Goal: Information Seeking & Learning: Learn about a topic

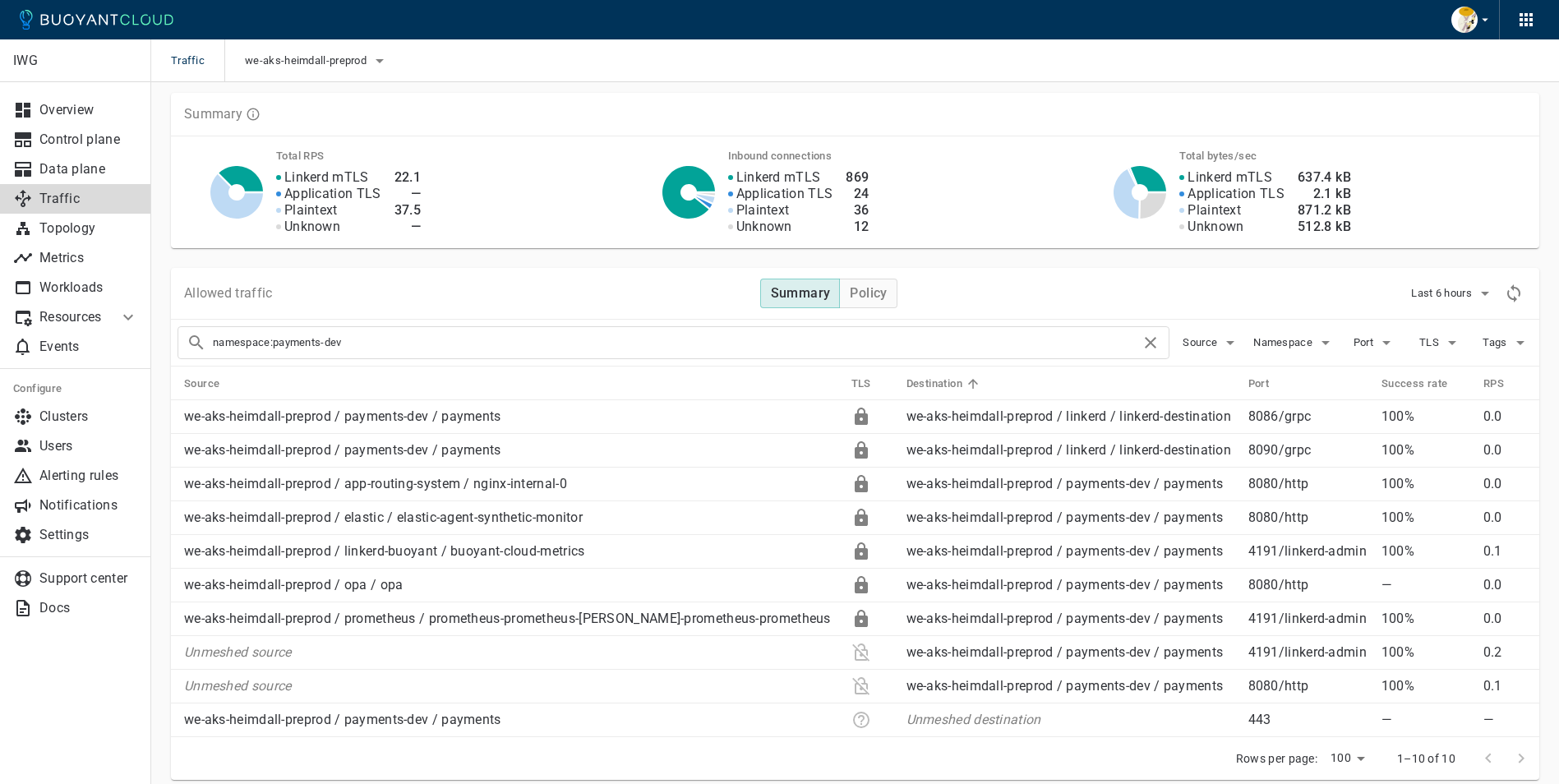
scroll to position [559, 0]
click at [57, 228] on p "Topology" at bounding box center [89, 228] width 99 height 17
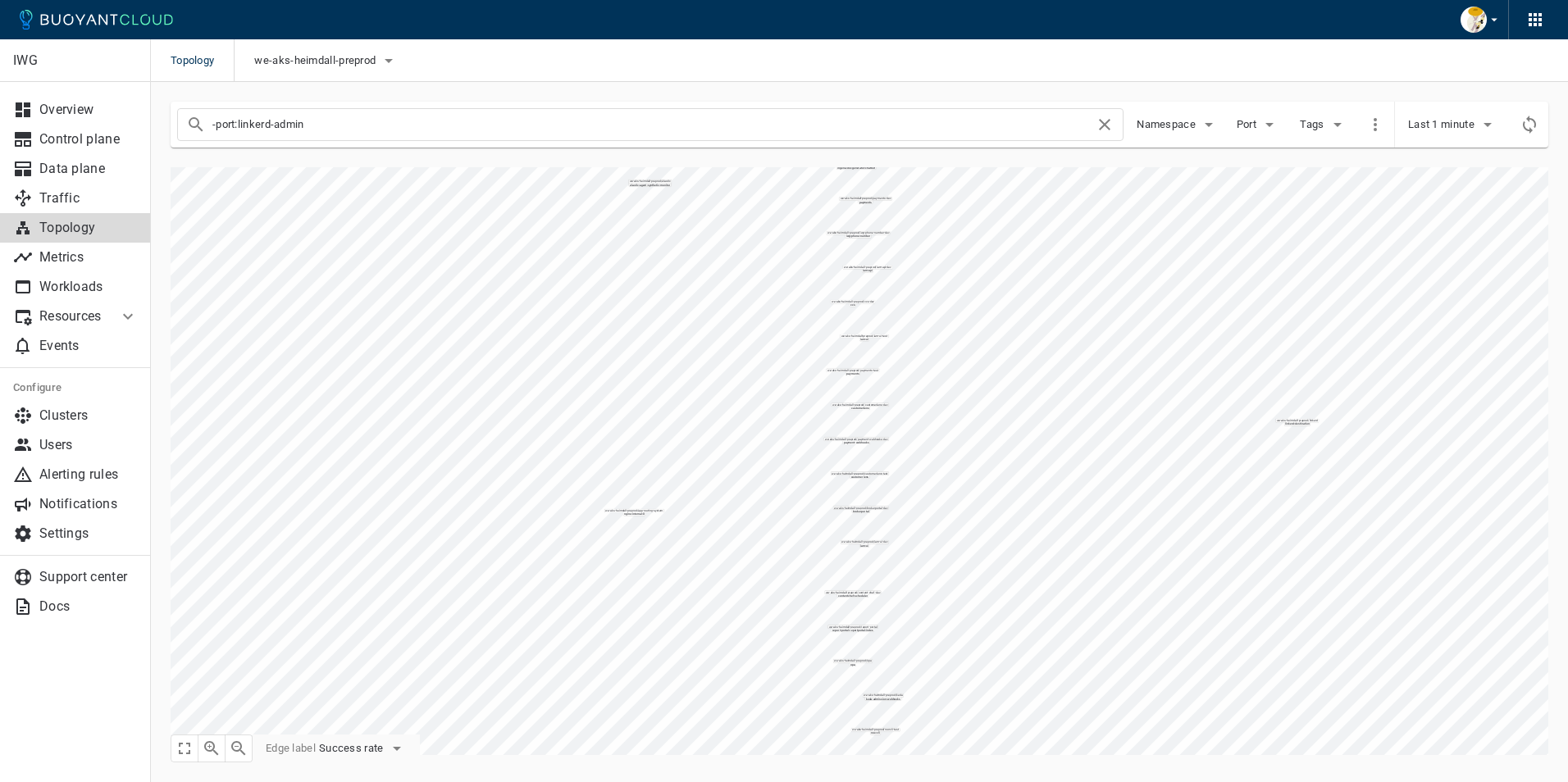
click at [1486, 21] on button "button" at bounding box center [1481, 20] width 54 height 40
click at [1469, 355] on div at bounding box center [784, 391] width 1568 height 782
click at [206, 752] on icon "button" at bounding box center [211, 749] width 20 height 20
click at [215, 748] on icon "button" at bounding box center [211, 749] width 20 height 20
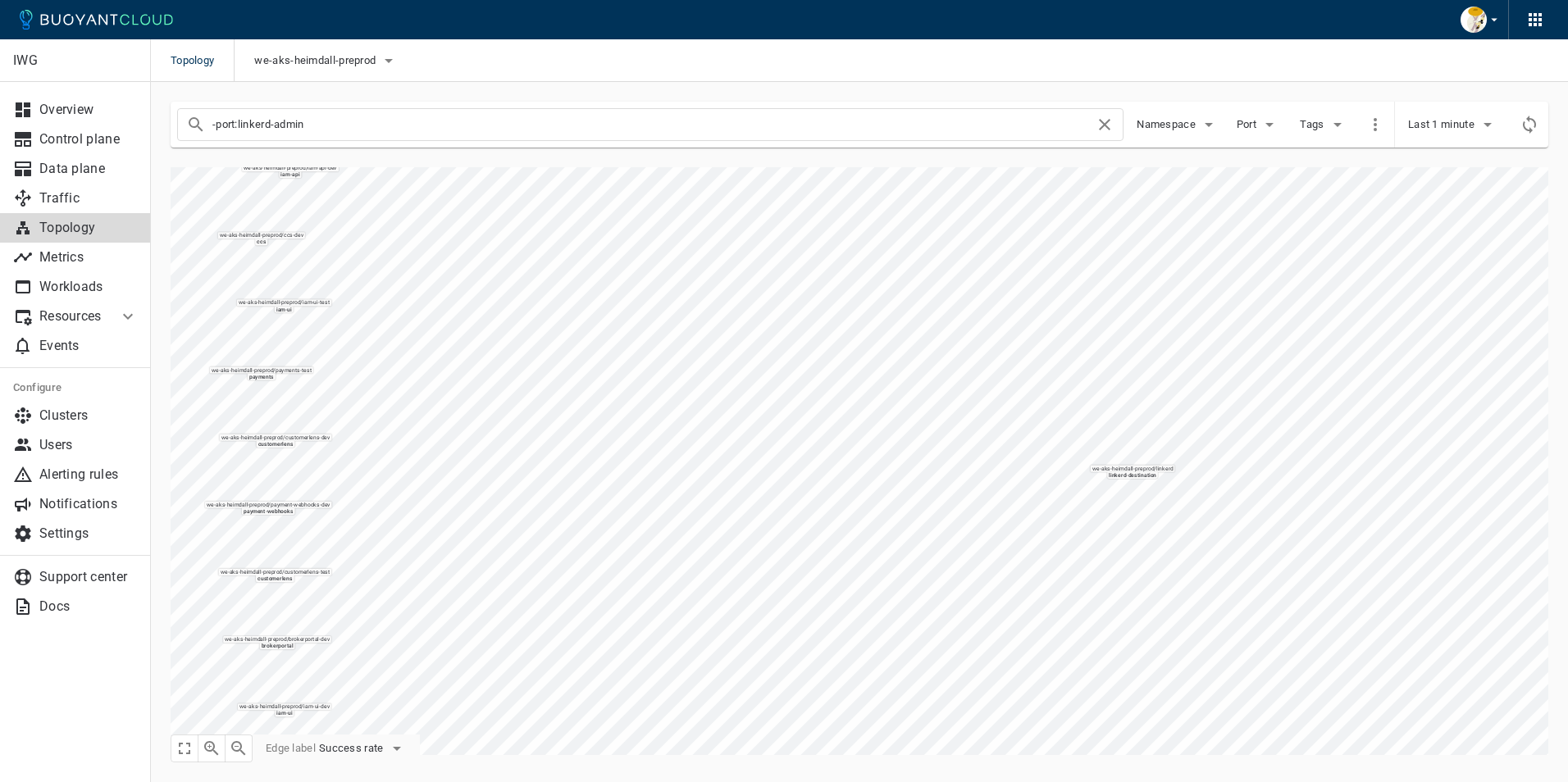
click at [215, 748] on icon "button" at bounding box center [211, 749] width 20 height 20
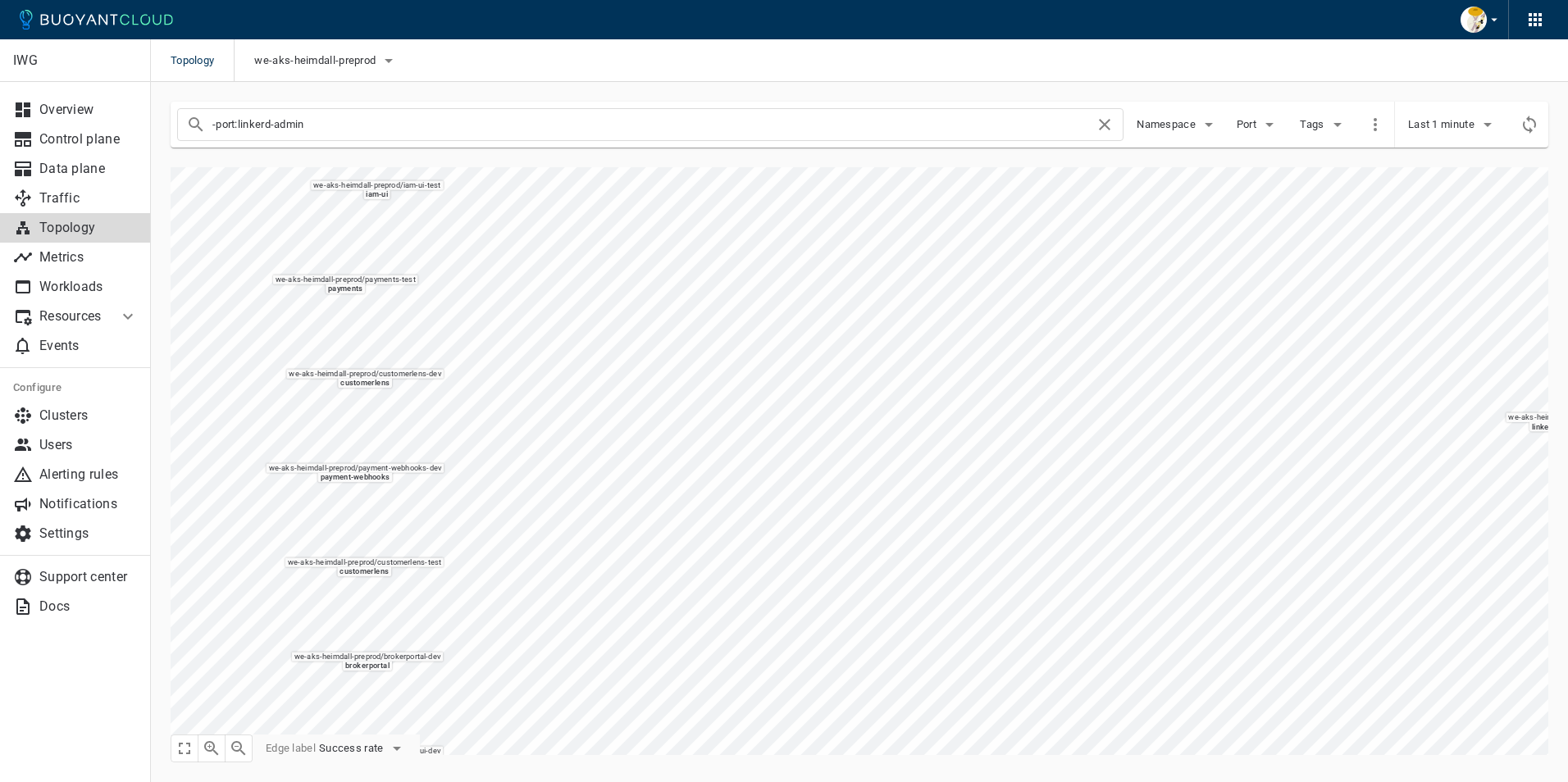
click at [242, 747] on icon "button" at bounding box center [239, 749] width 20 height 20
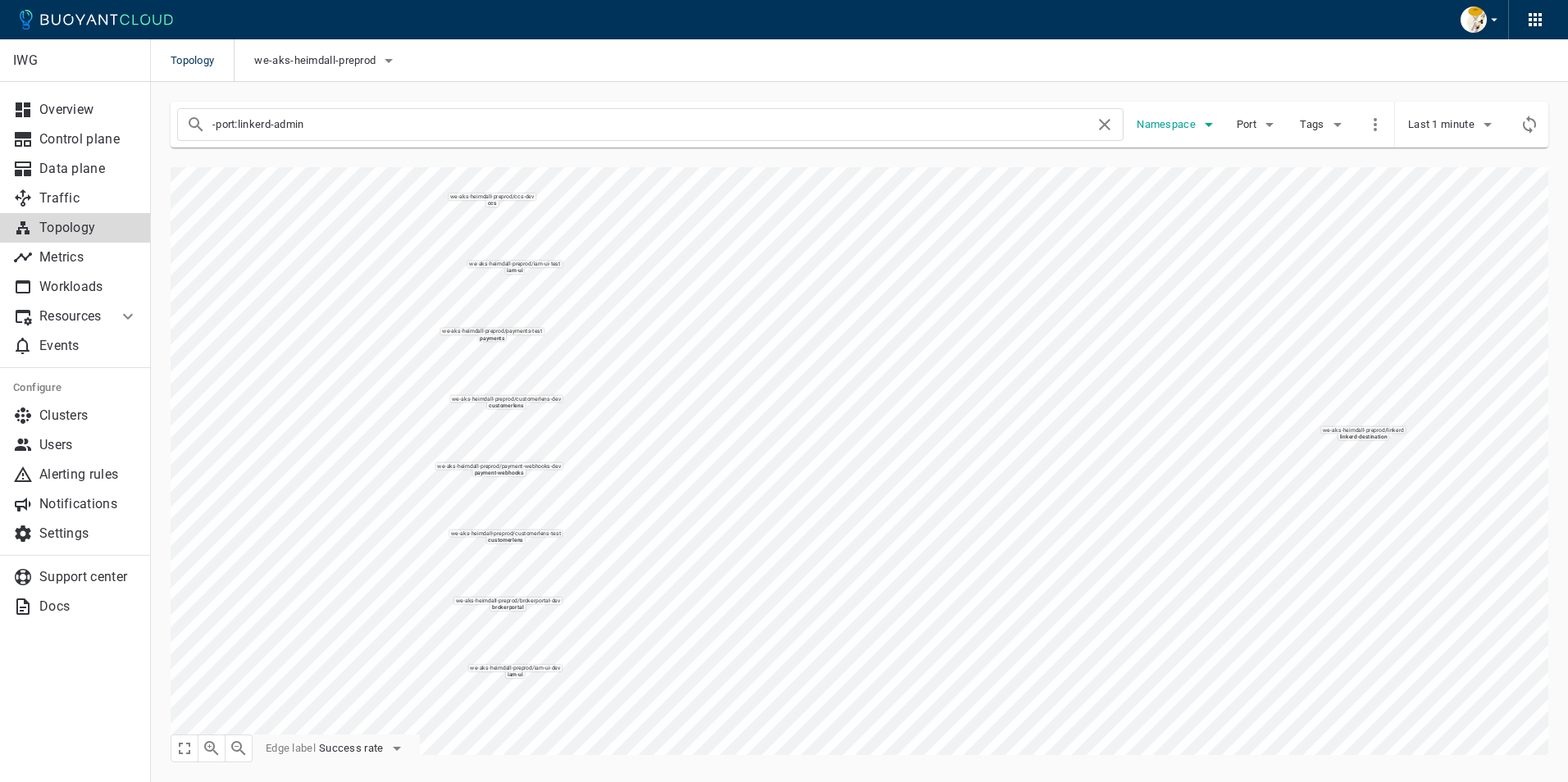
click at [1184, 124] on span "Namespace" at bounding box center [1168, 125] width 62 height 13
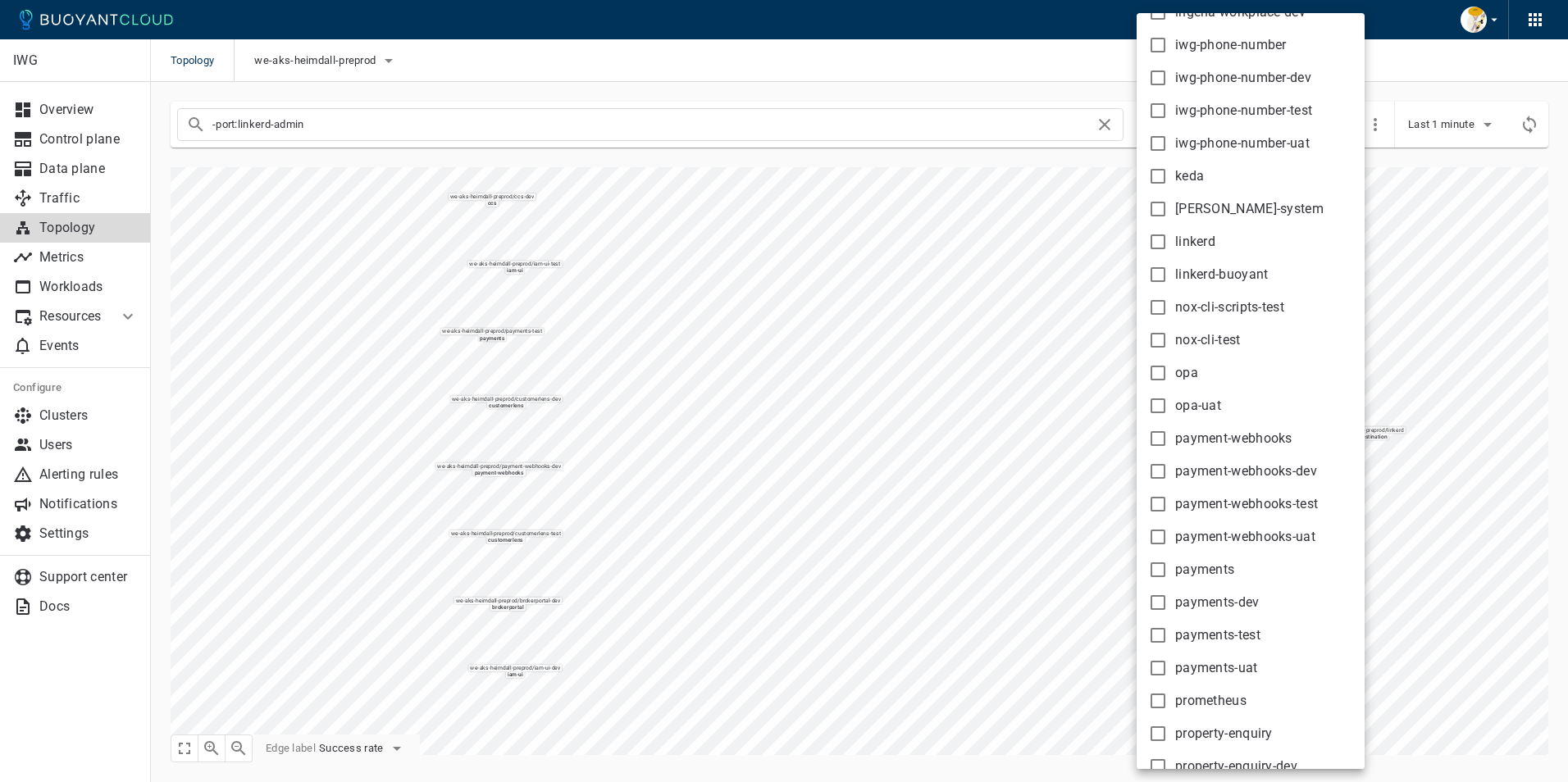
scroll to position [1350, 0]
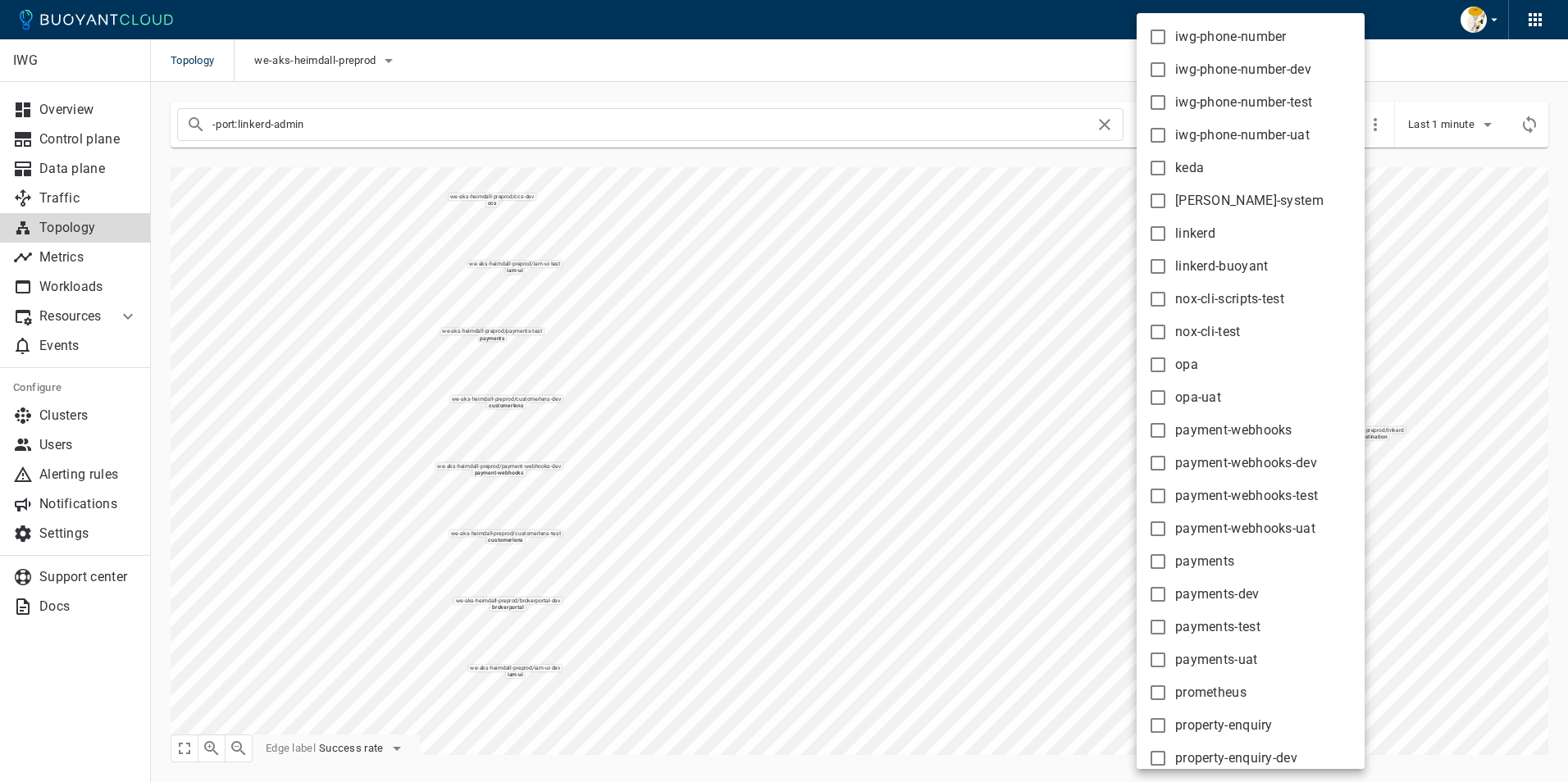
click at [1158, 596] on input "payments-dev" at bounding box center [1159, 595] width 20 height 20
checkbox input "true"
type input "-port:linkerd-admin namespace:payments-dev"
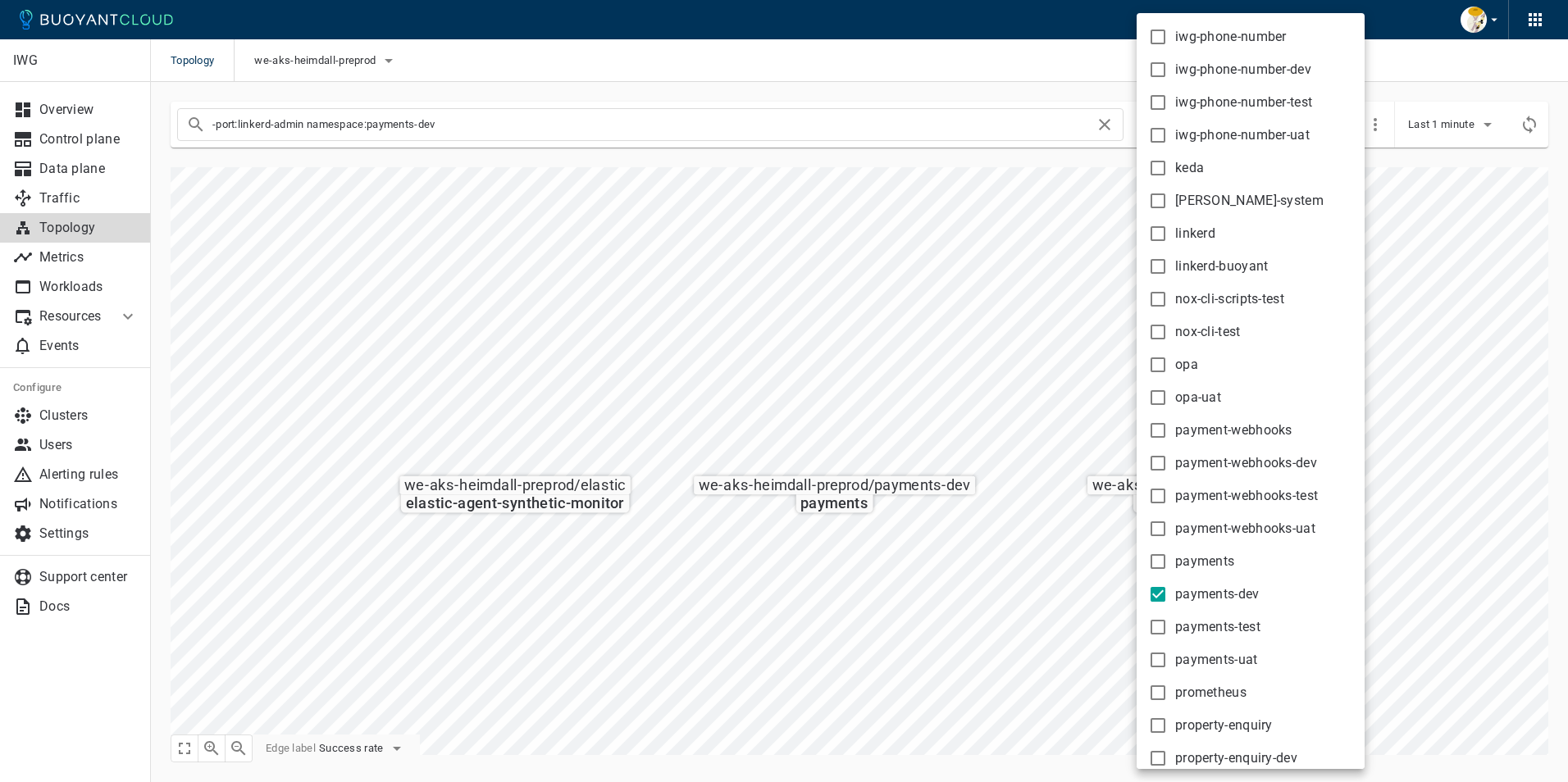
click at [784, 633] on div at bounding box center [784, 391] width 1568 height 782
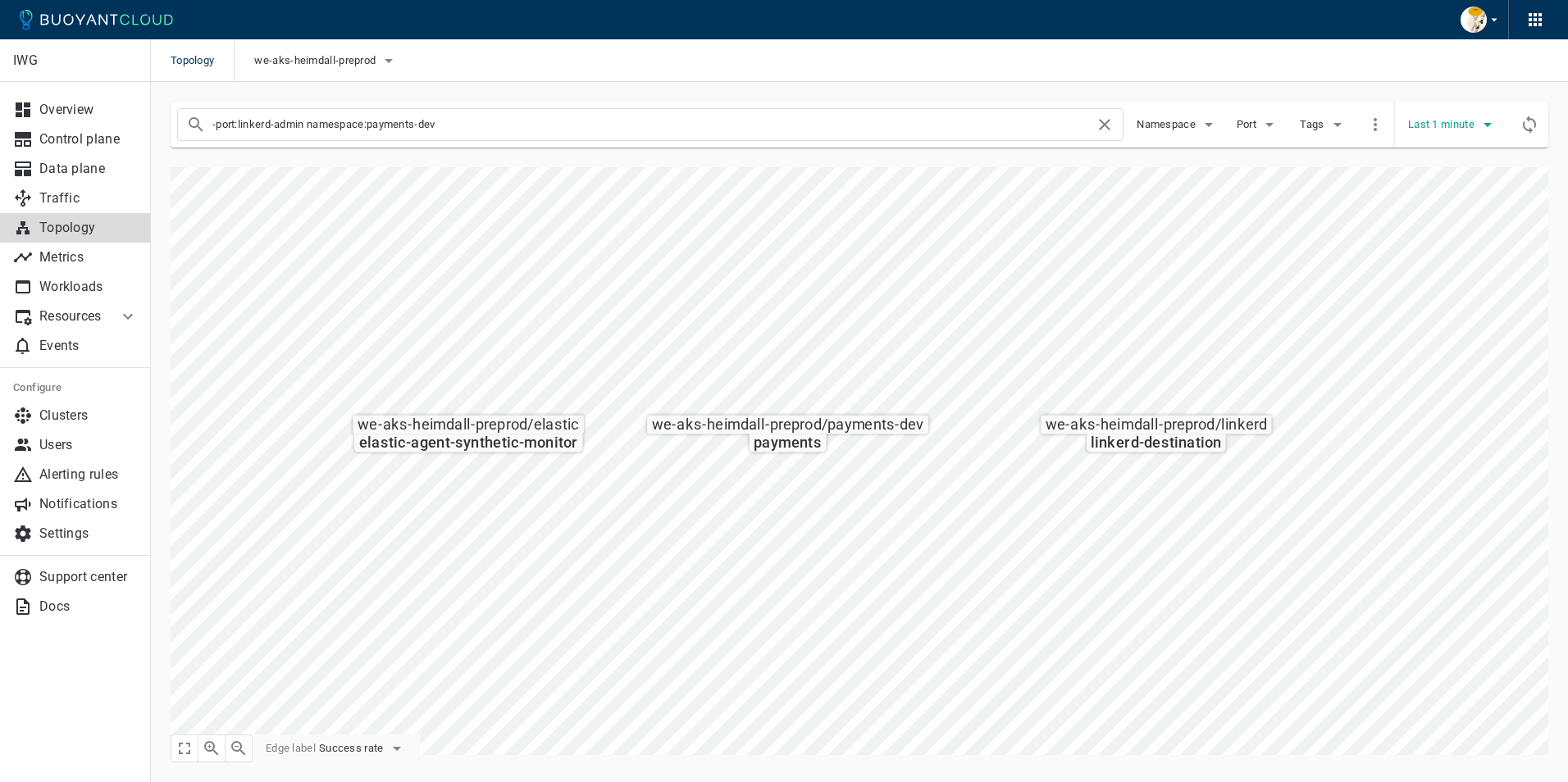
click at [1447, 122] on span "Last 1 minute" at bounding box center [1443, 125] width 70 height 13
click at [1468, 234] on li "Last 6 hours" at bounding box center [1469, 247] width 123 height 30
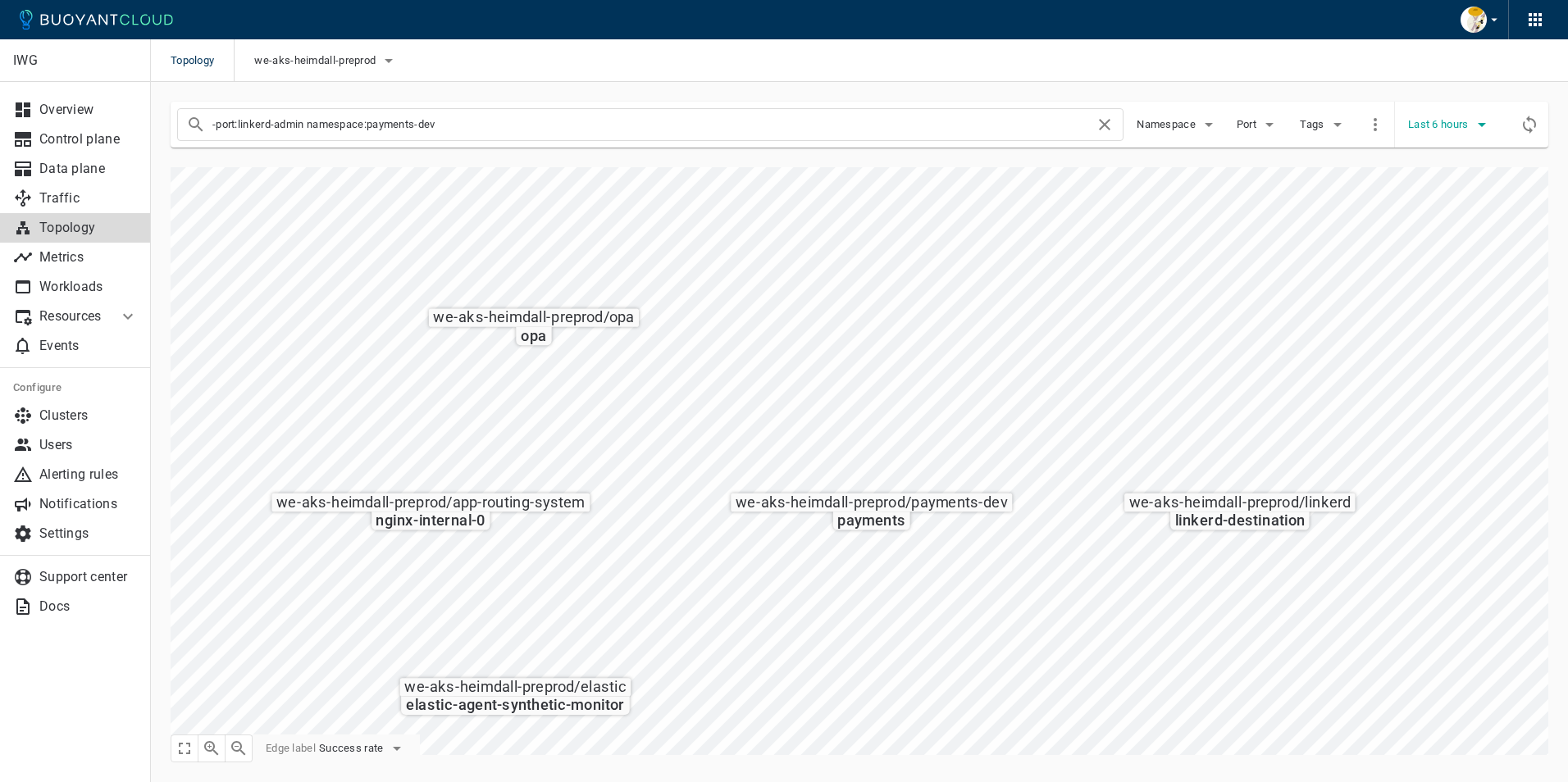
click at [1465, 125] on span "Last 6 hours" at bounding box center [1440, 125] width 64 height 13
click at [1048, 274] on div at bounding box center [784, 391] width 1568 height 782
click at [1185, 131] on button "Namespace" at bounding box center [1178, 125] width 82 height 25
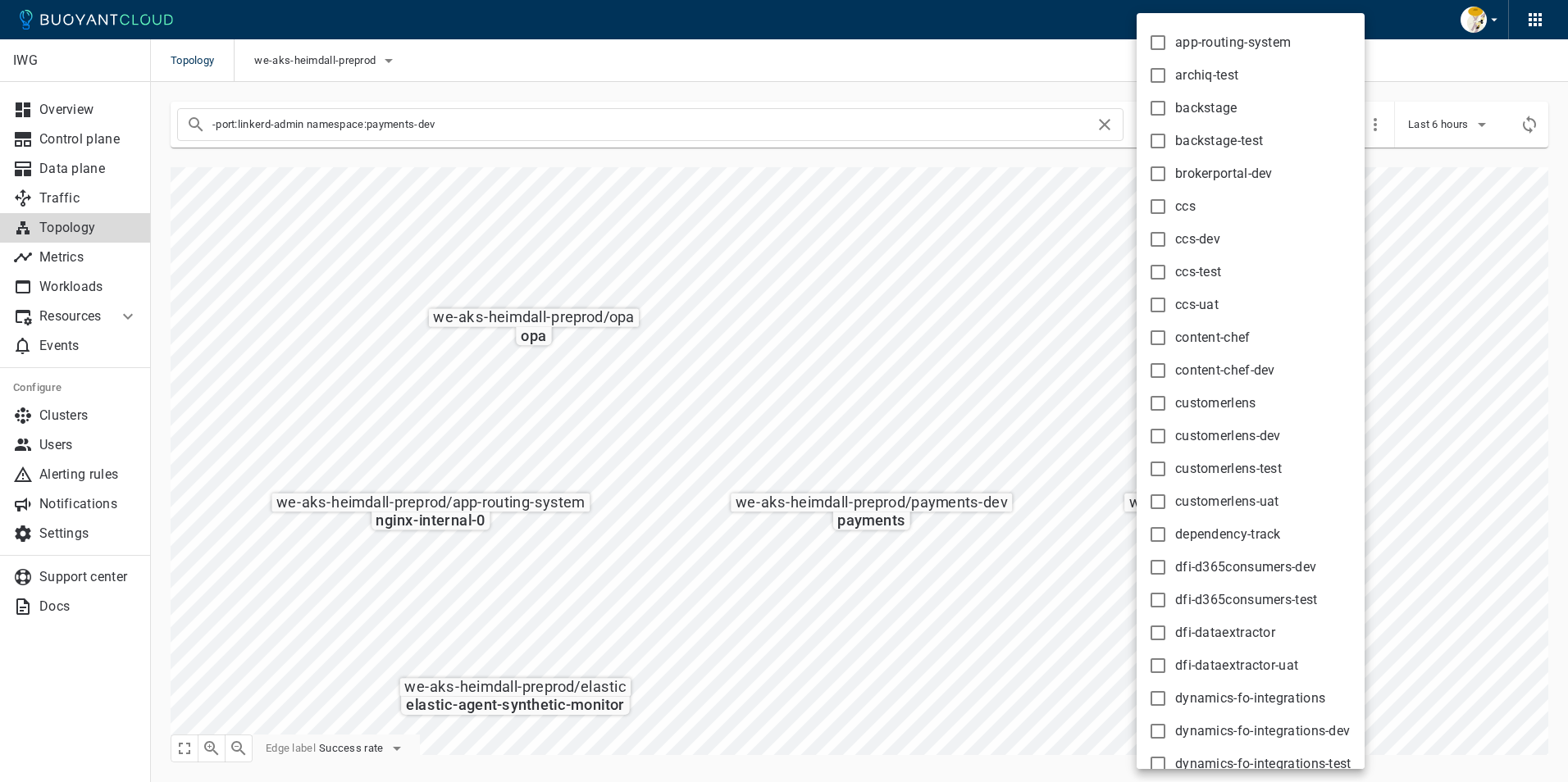
click at [1162, 238] on input "ccs-dev" at bounding box center [1159, 239] width 20 height 20
checkbox input "true"
type input "-port:linkerd-admin namespace:payments-dev namespace:ccs-dev"
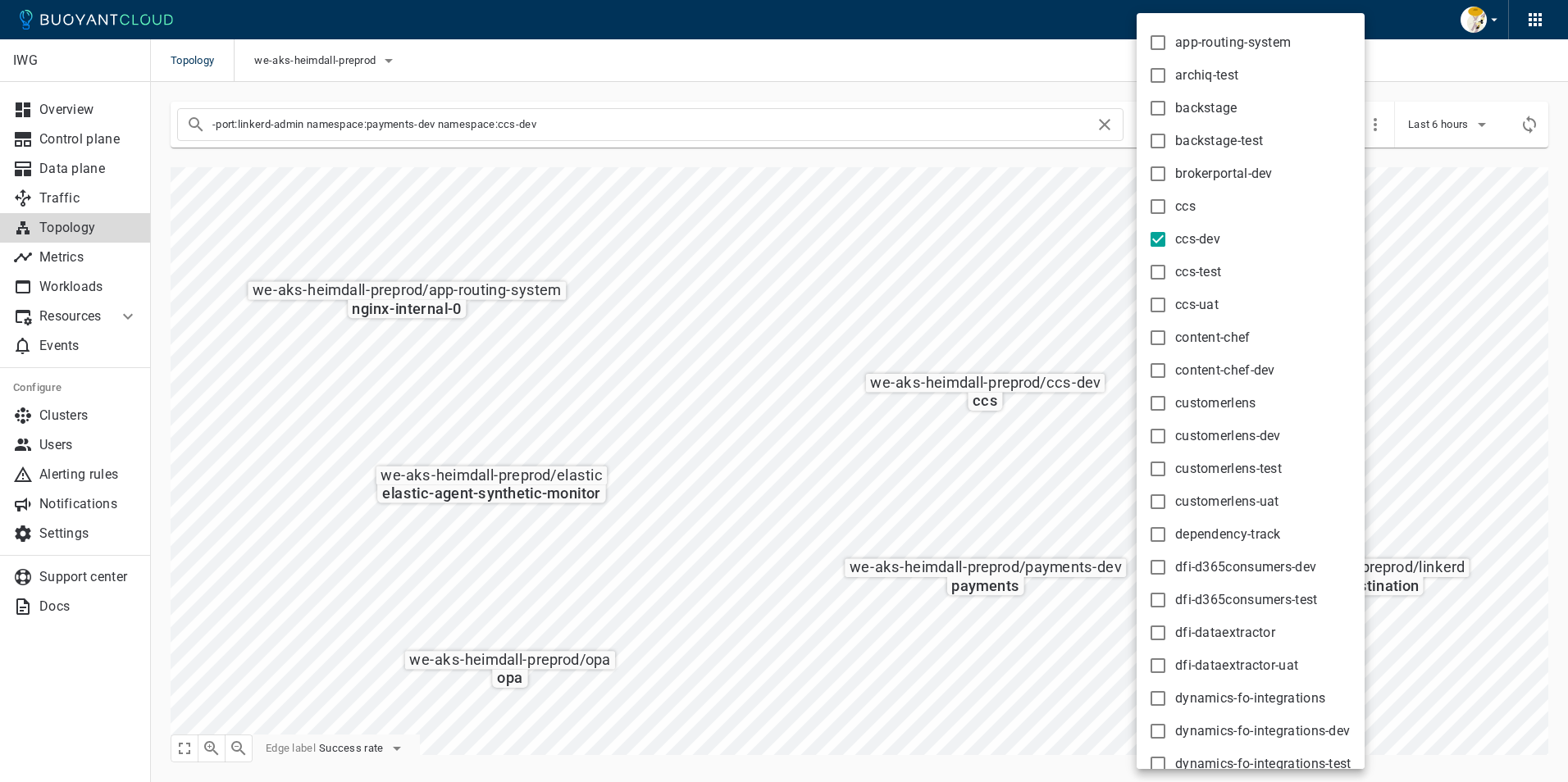
drag, startPoint x: 499, startPoint y: 437, endPoint x: 412, endPoint y: 425, distance: 87.8
click at [412, 425] on div at bounding box center [784, 391] width 1568 height 782
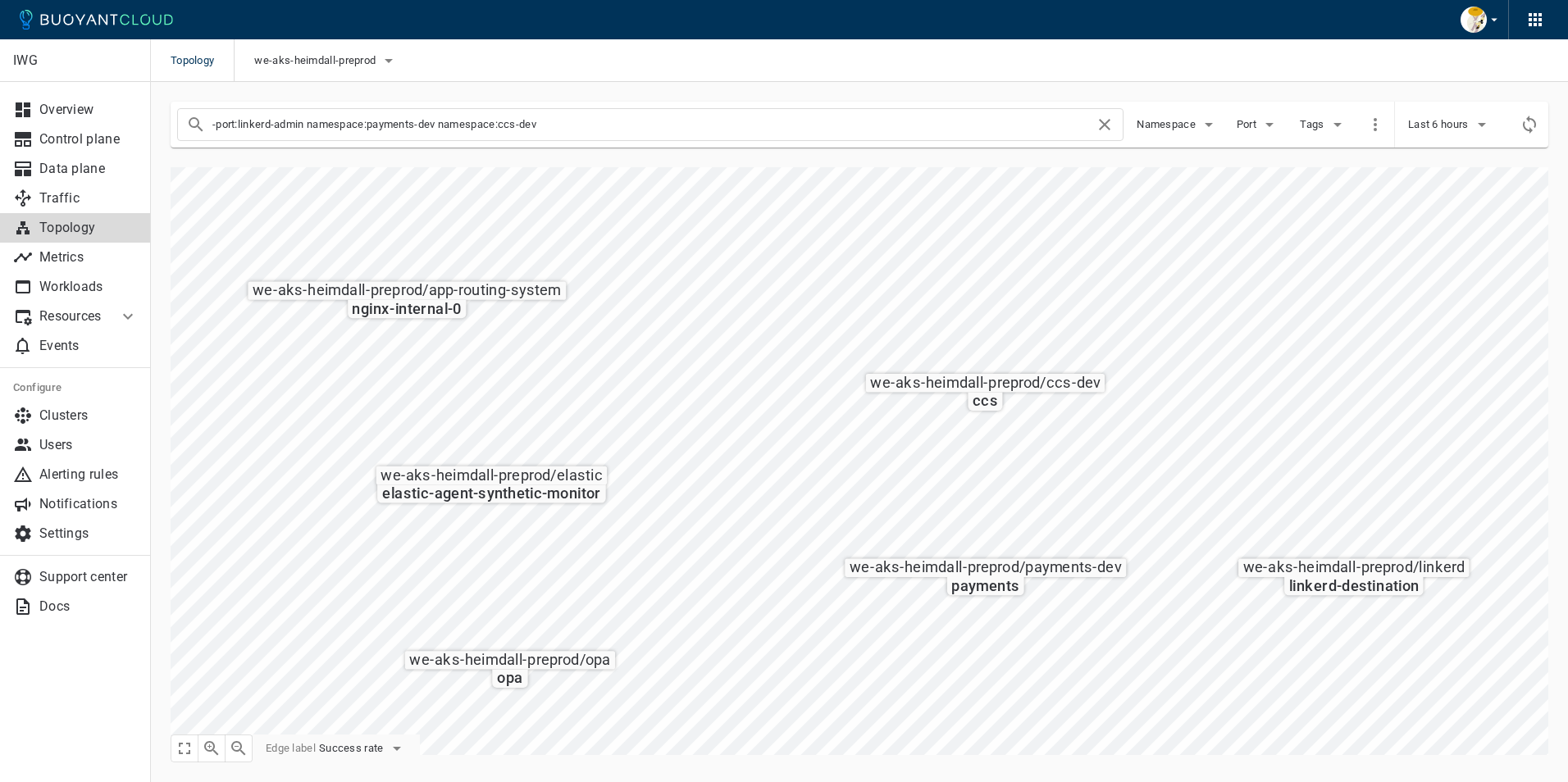
click at [380, 403] on body "Topology we-aks-heimdall-preprod IWG Overview Control plane Data plane Traffic …" at bounding box center [784, 391] width 1568 height 782
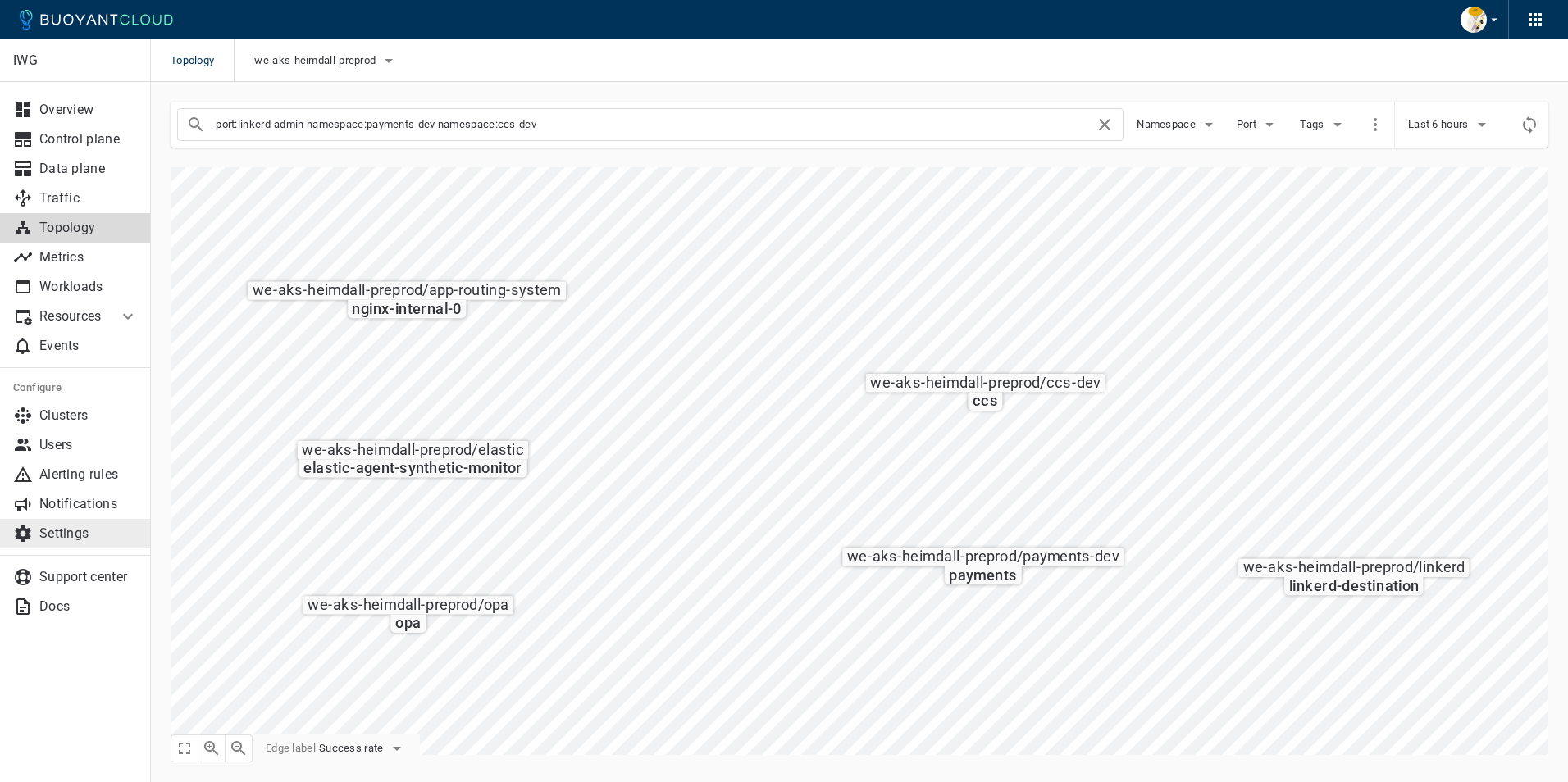
click at [52, 533] on p "Settings" at bounding box center [89, 533] width 99 height 17
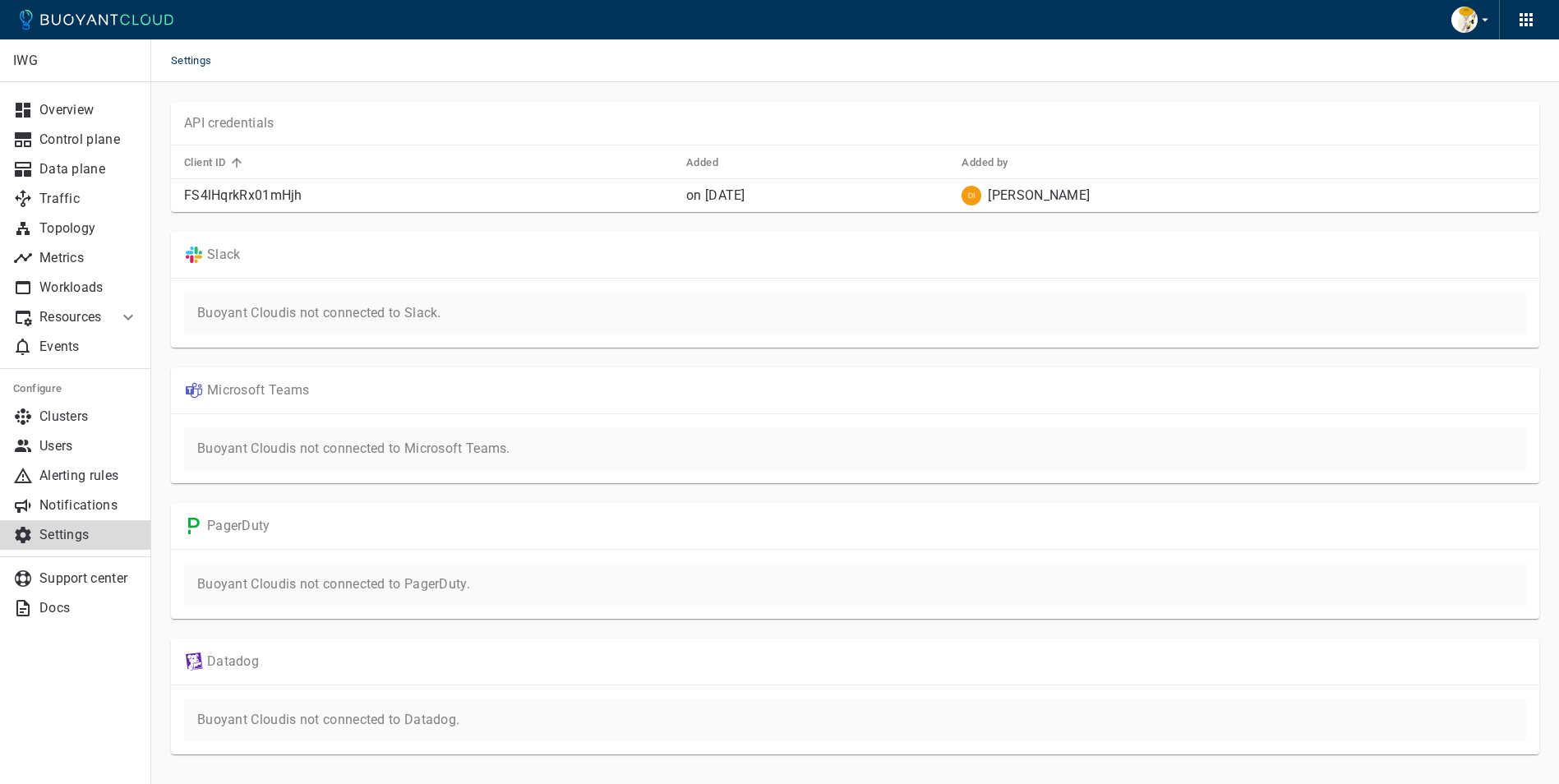
scroll to position [40, 0]
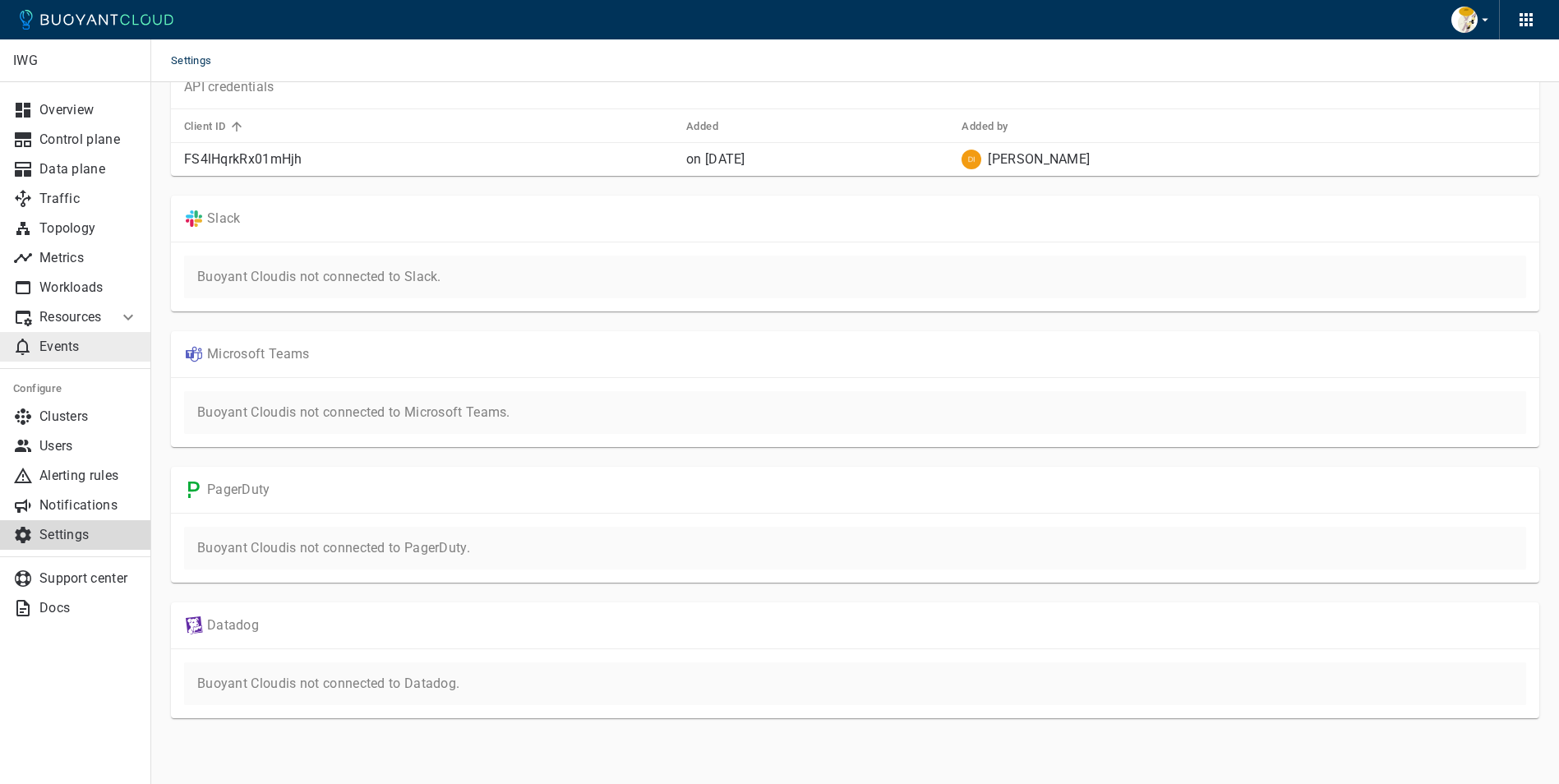
click at [54, 339] on p "Events" at bounding box center [89, 347] width 99 height 17
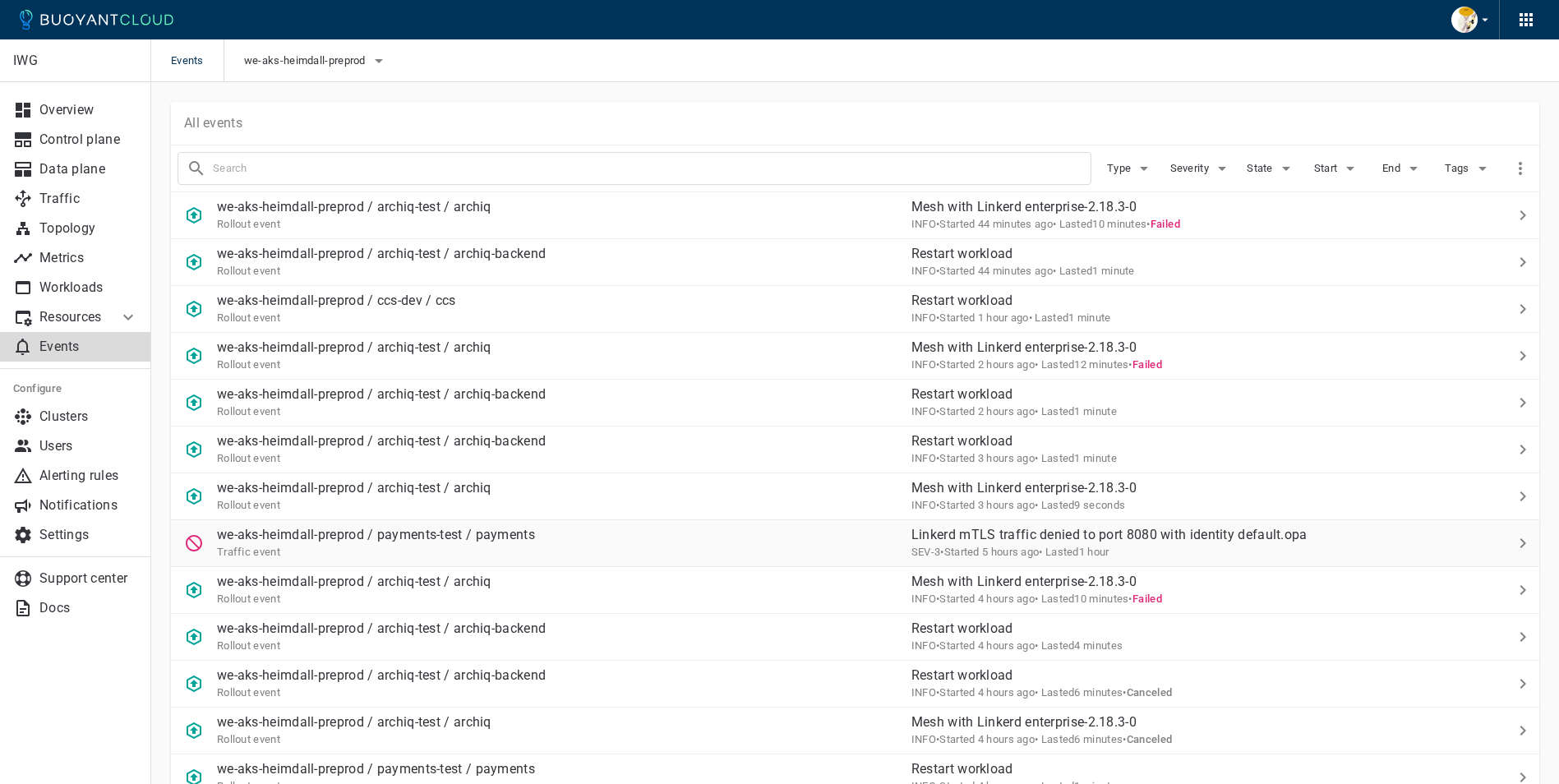
click at [1088, 544] on div "• Lasted 1 hour" at bounding box center [1074, 551] width 70 height 17
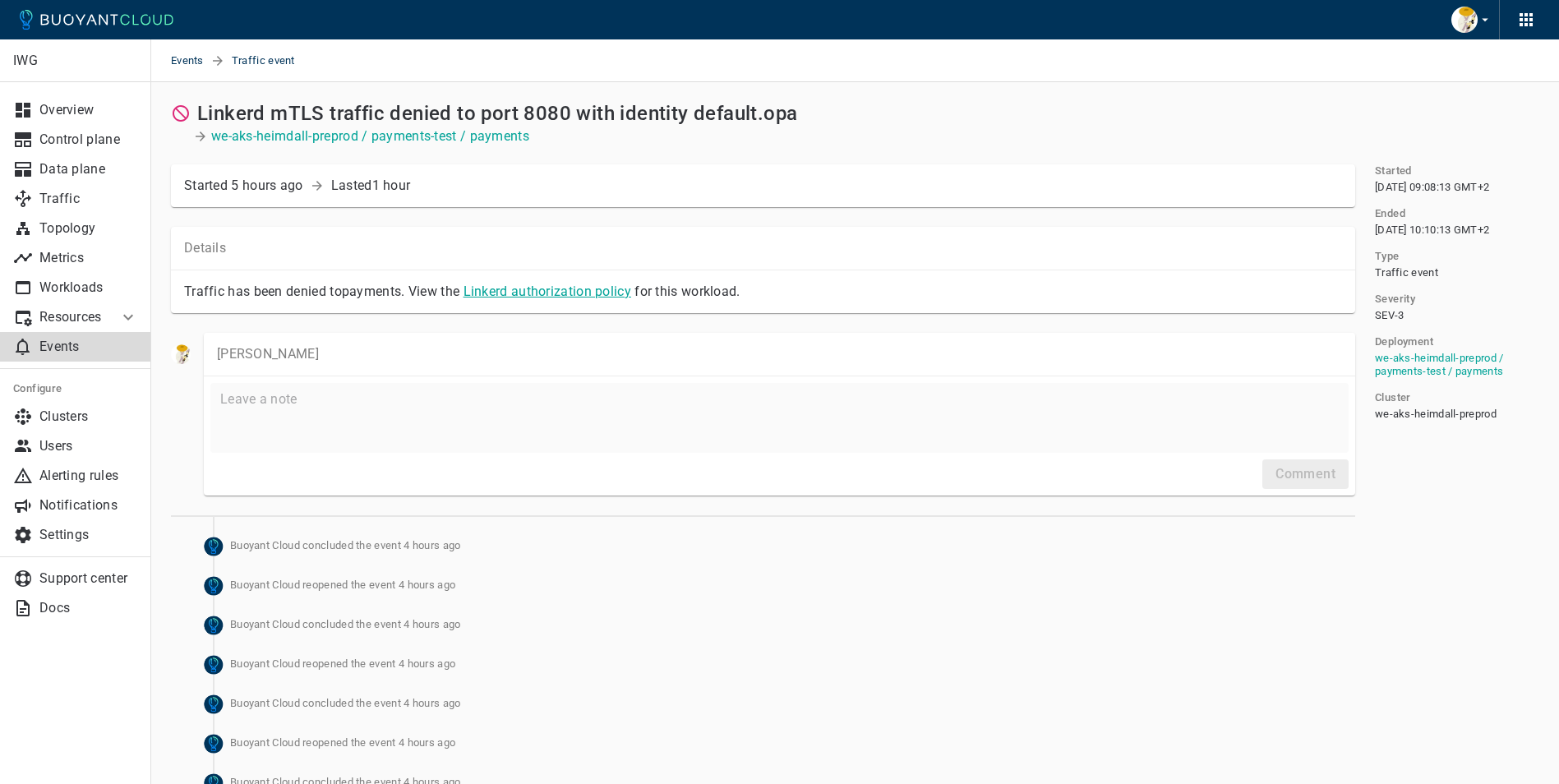
click at [547, 294] on link "Linkerd authorization policy" at bounding box center [547, 291] width 168 height 16
